Goal: Transaction & Acquisition: Obtain resource

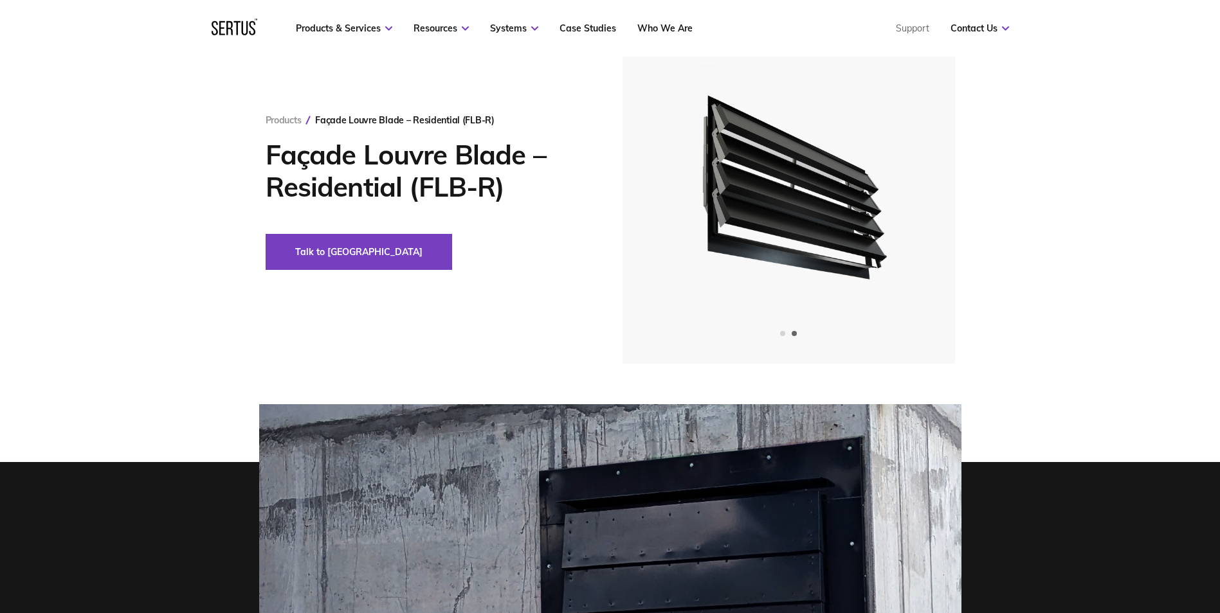
scroll to position [64, 0]
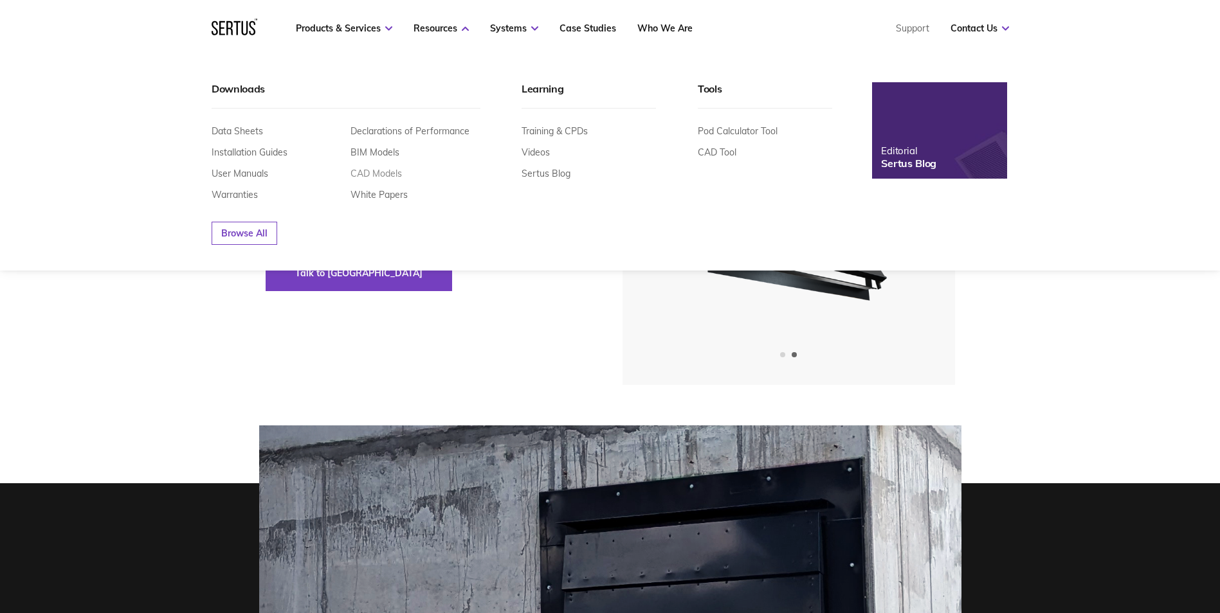
click at [383, 174] on link "CAD Models" at bounding box center [375, 174] width 51 height 12
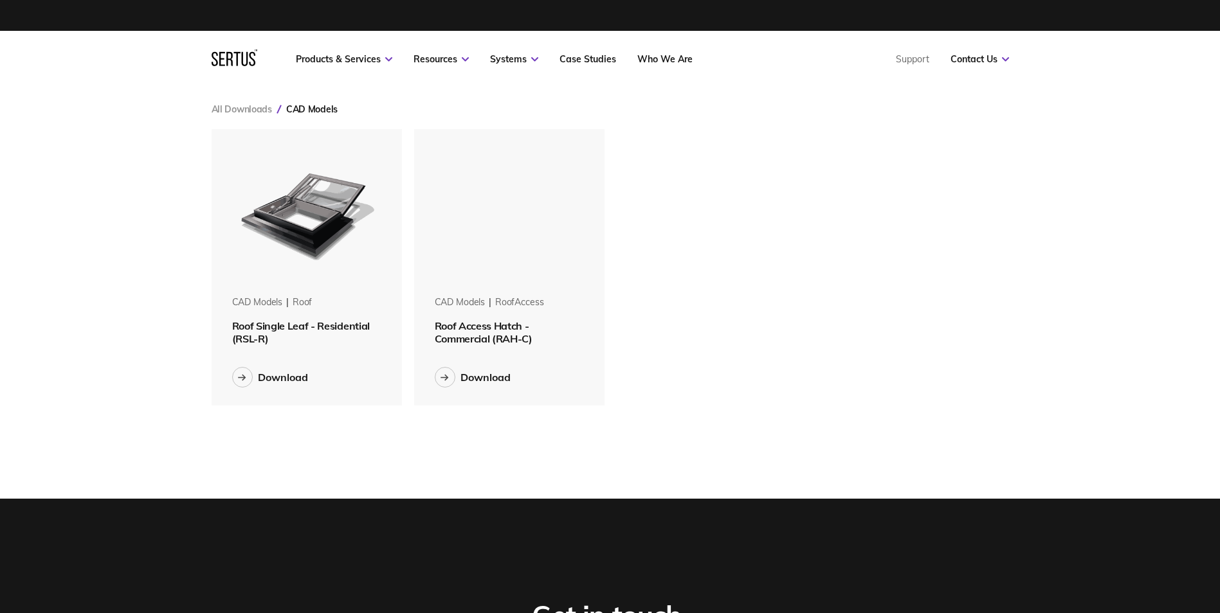
scroll to position [296, 817]
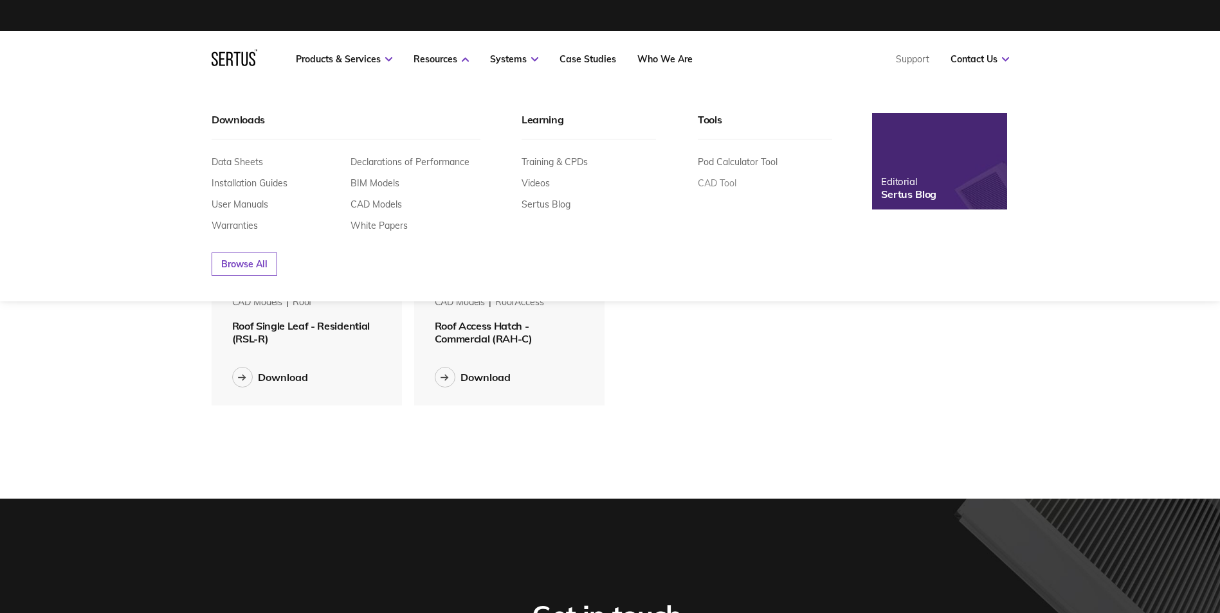
click at [707, 184] on link "CAD Tool" at bounding box center [717, 183] width 39 height 12
click at [724, 184] on link "CAD Tool" at bounding box center [717, 183] width 39 height 12
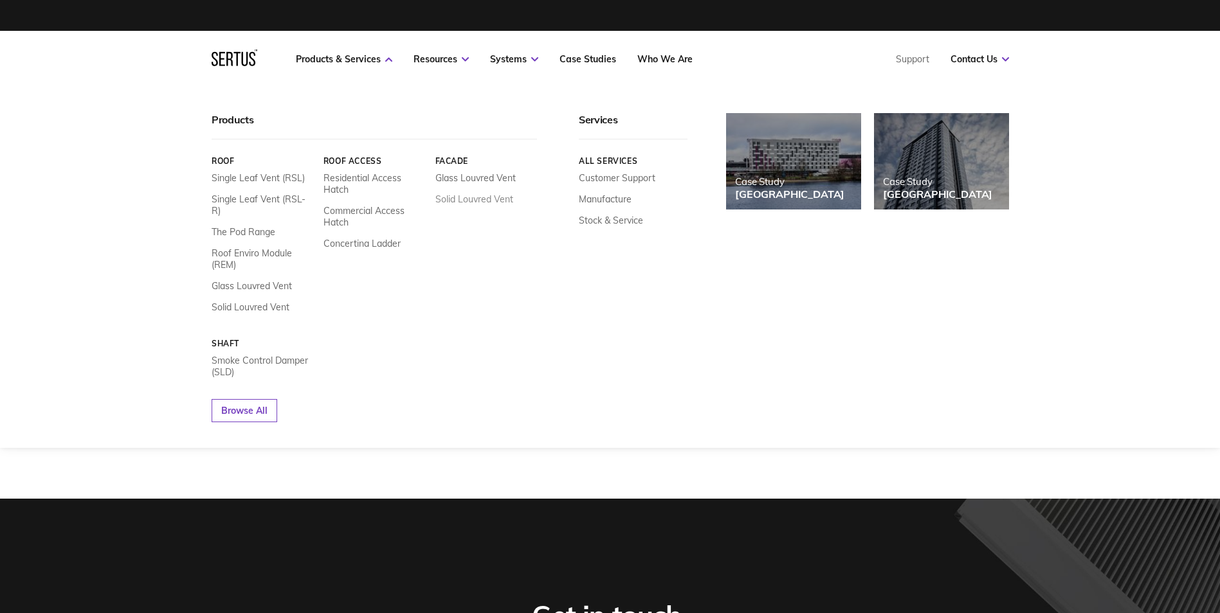
click at [473, 200] on link "Solid Louvred Vent" at bounding box center [474, 200] width 78 height 12
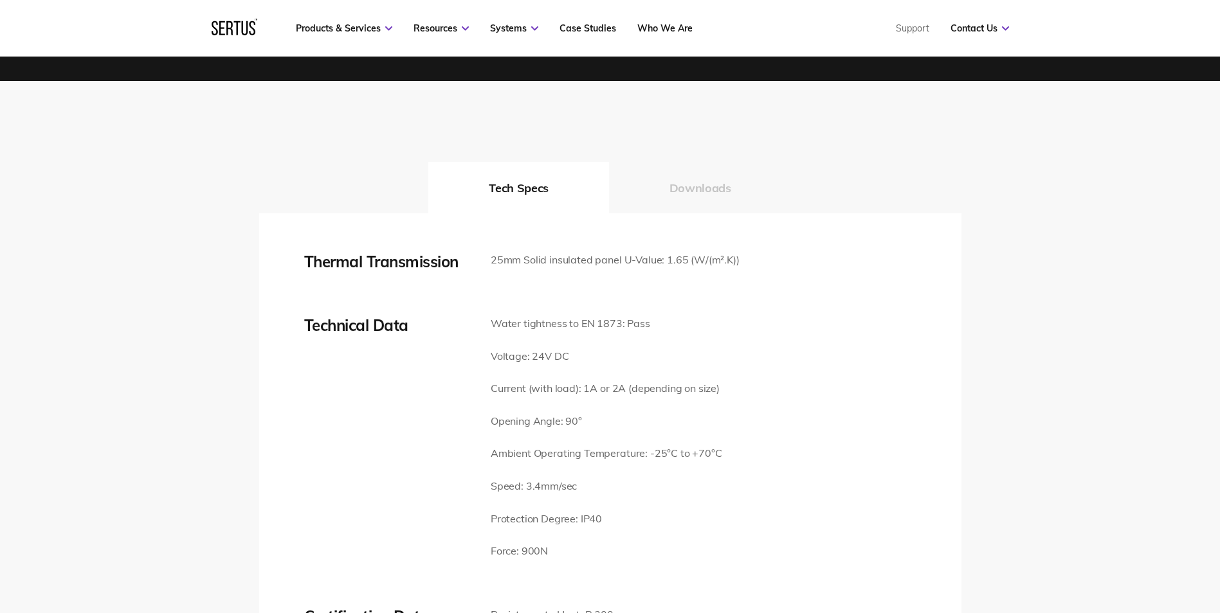
scroll to position [1736, 0]
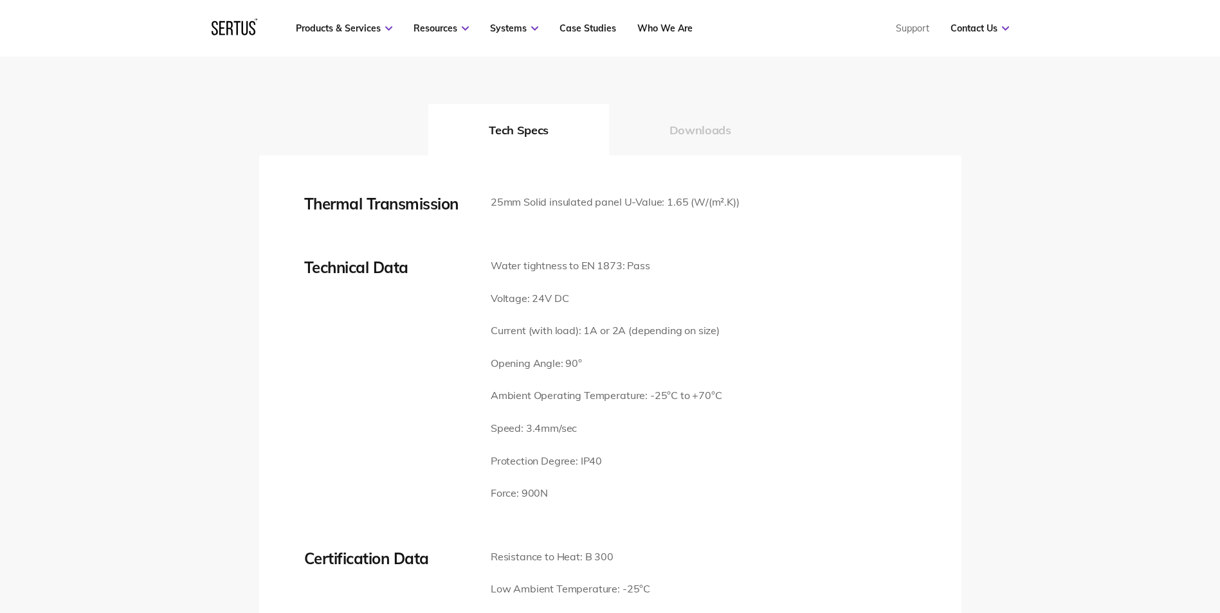
click at [685, 125] on button "Downloads" at bounding box center [700, 129] width 183 height 51
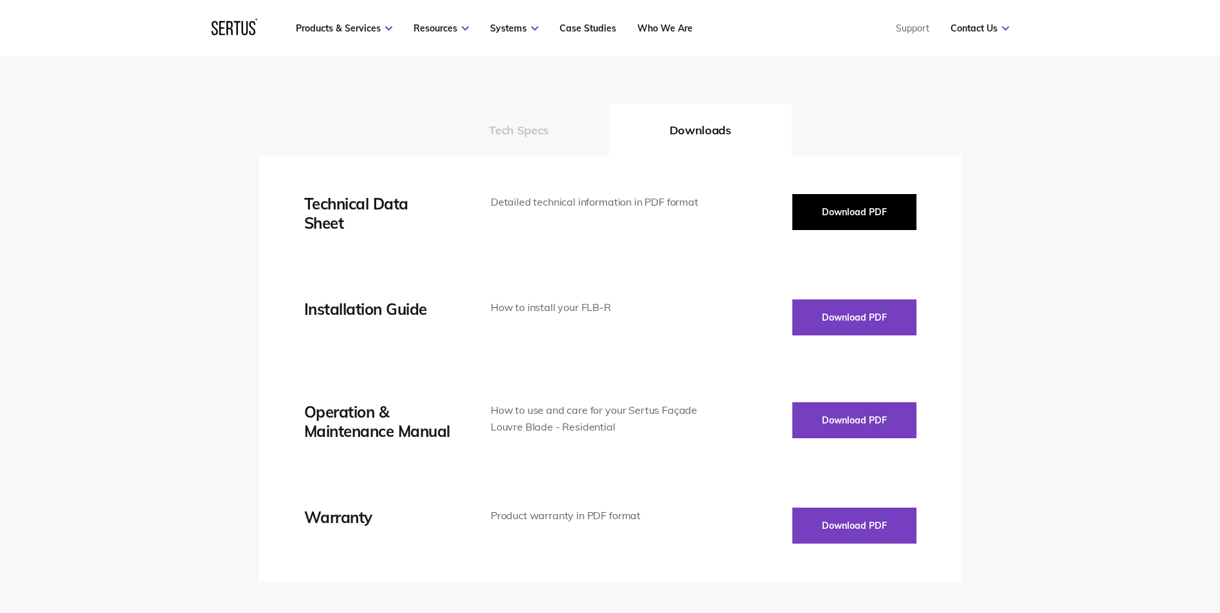
click at [864, 197] on button "Download PDF" at bounding box center [854, 212] width 124 height 36
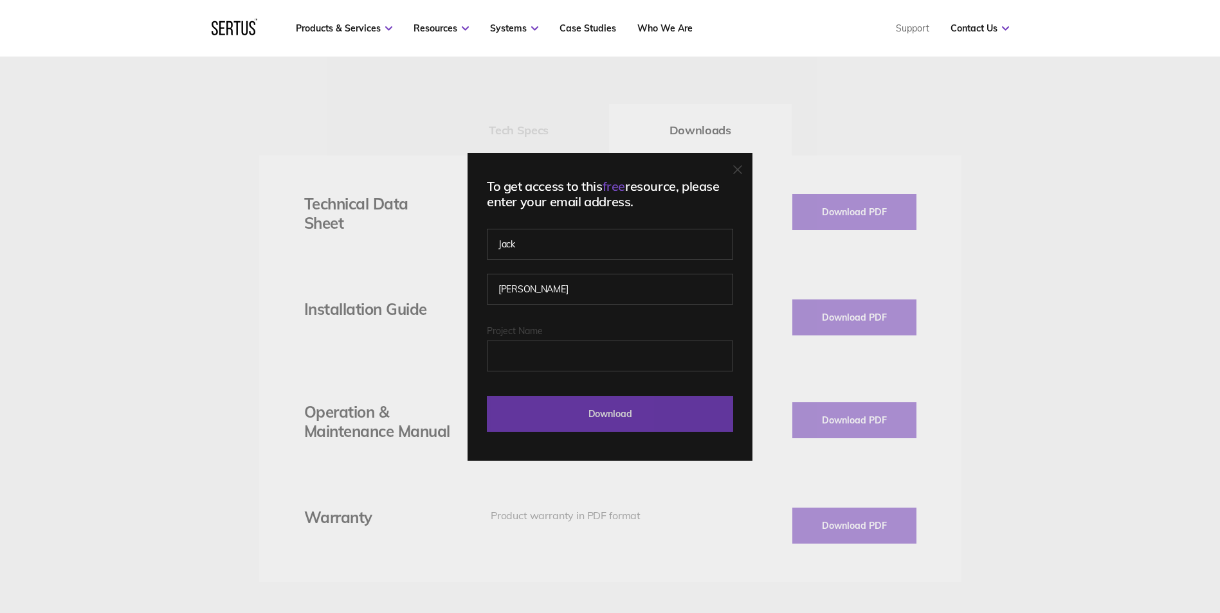
click at [593, 411] on input "Download" at bounding box center [610, 414] width 246 height 36
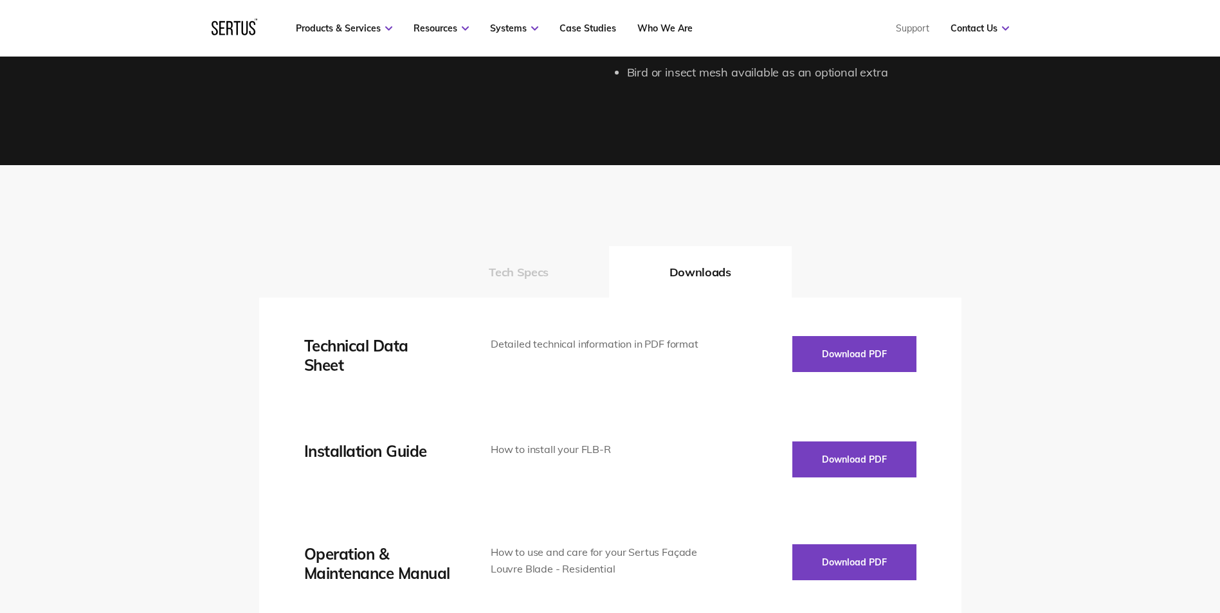
scroll to position [1607, 0]
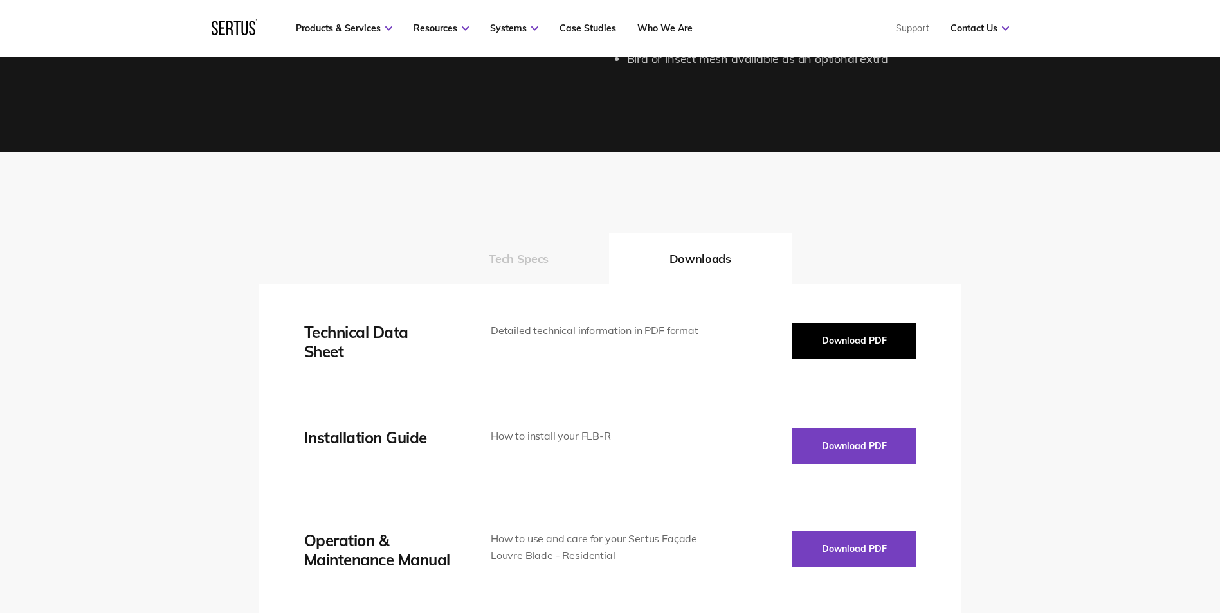
click at [854, 331] on button "Download PDF" at bounding box center [854, 341] width 124 height 36
